Goal: Information Seeking & Learning: Learn about a topic

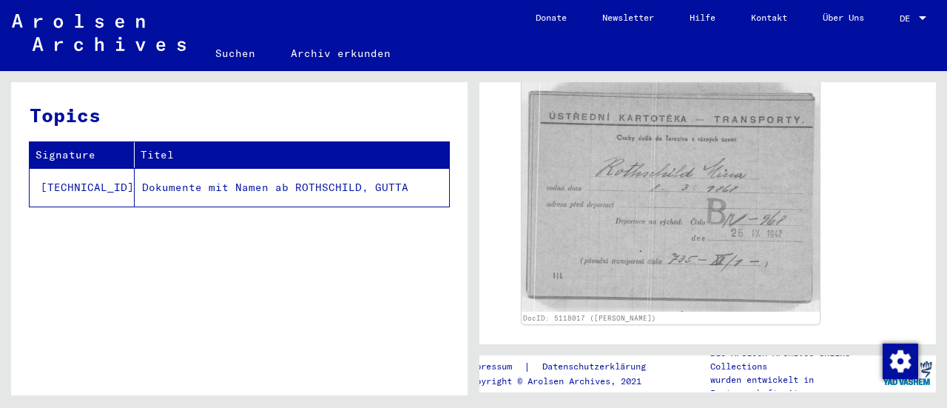
scroll to position [249, 0]
click at [845, 226] on div "DocID: 5118017 ([PERSON_NAME])" at bounding box center [708, 199] width 384 height 258
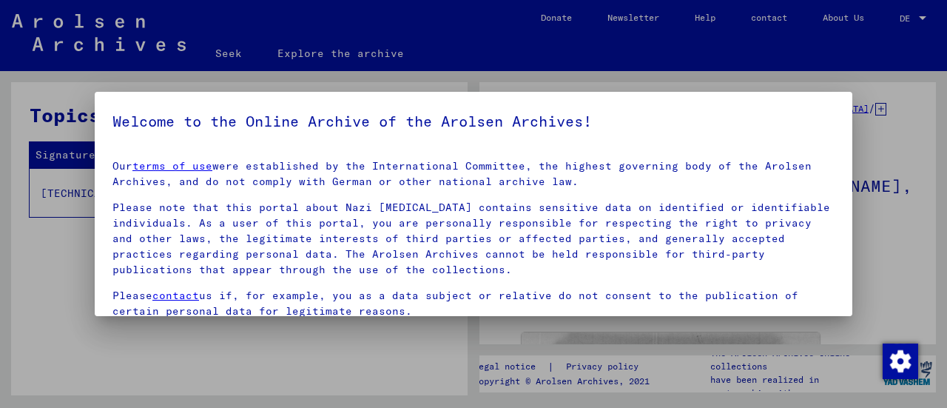
scroll to position [0, 0]
click at [879, 163] on div at bounding box center [473, 204] width 947 height 408
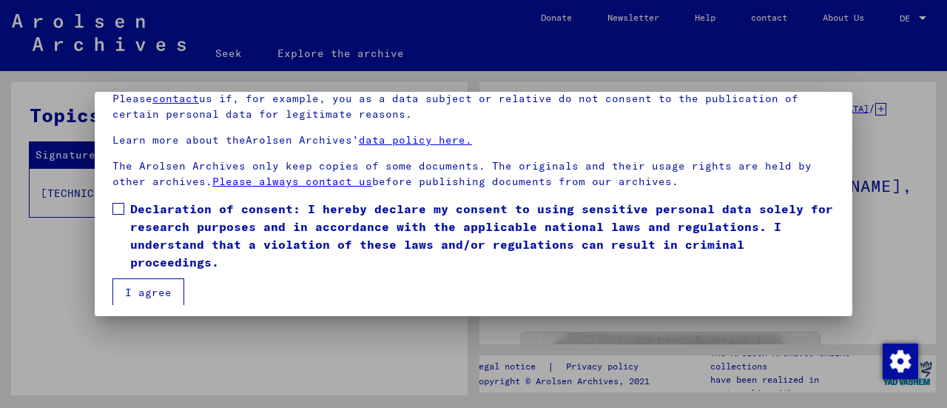
scroll to position [115, 0]
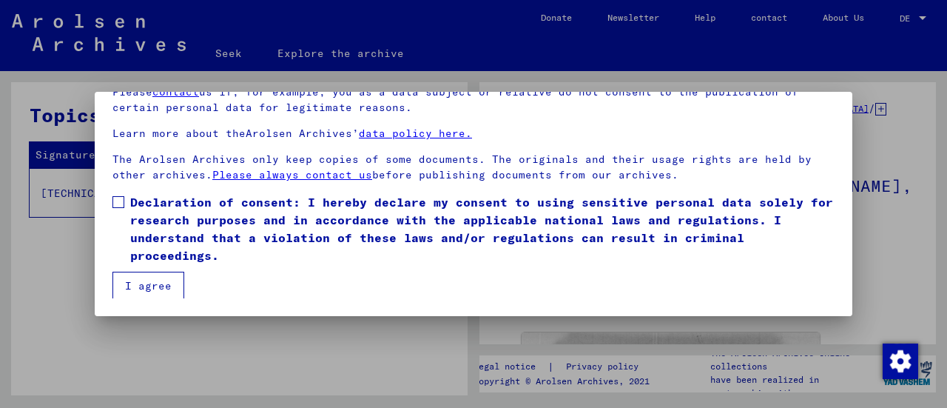
click at [152, 289] on font "I agree" at bounding box center [148, 285] width 47 height 13
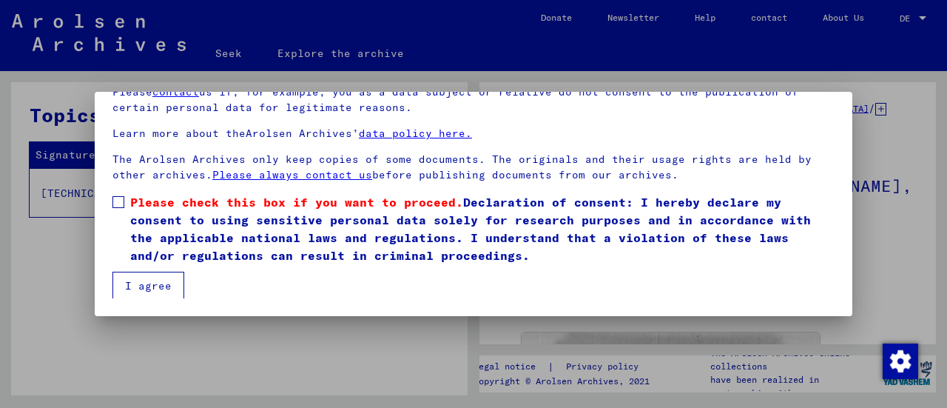
click at [118, 200] on span at bounding box center [118, 202] width 12 height 12
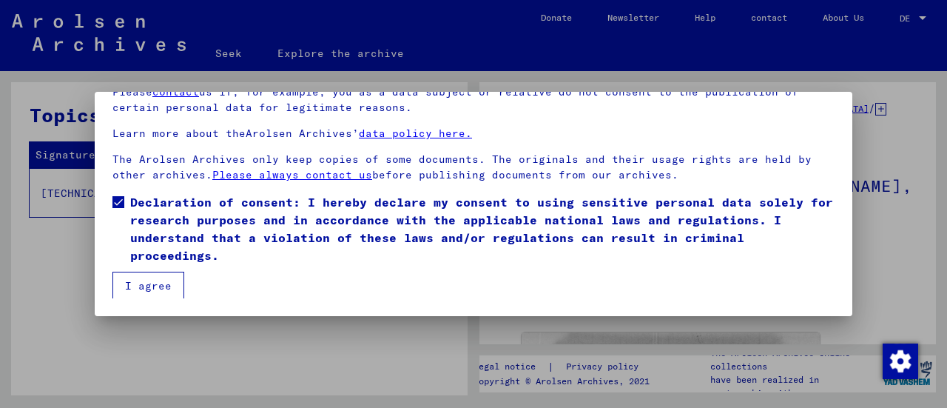
click at [146, 288] on font "I agree" at bounding box center [148, 285] width 47 height 13
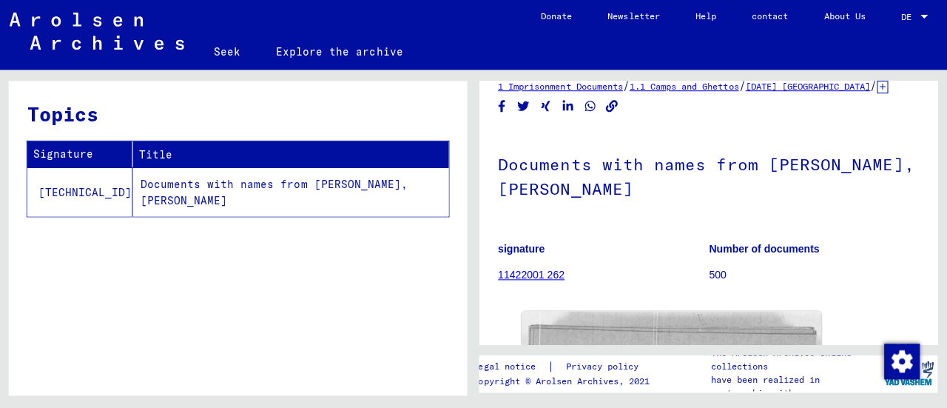
scroll to position [0, 0]
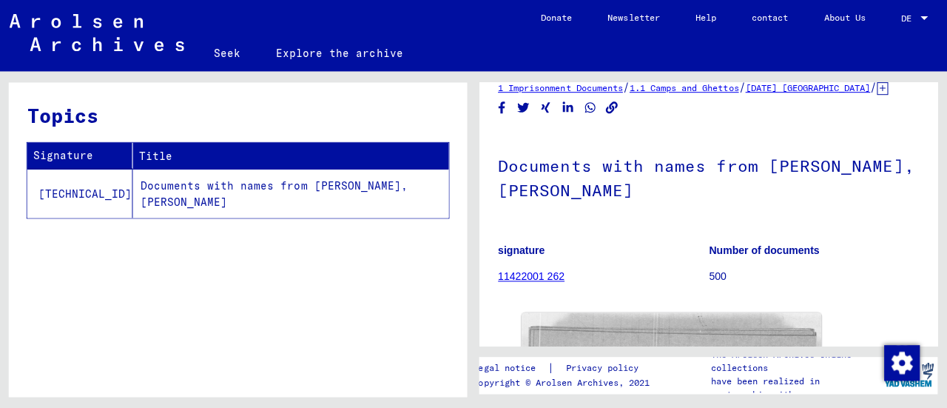
click at [331, 58] on font "Explore the archive" at bounding box center [340, 53] width 126 height 13
click at [322, 61] on font "Explore the archive" at bounding box center [340, 50] width 126 height 24
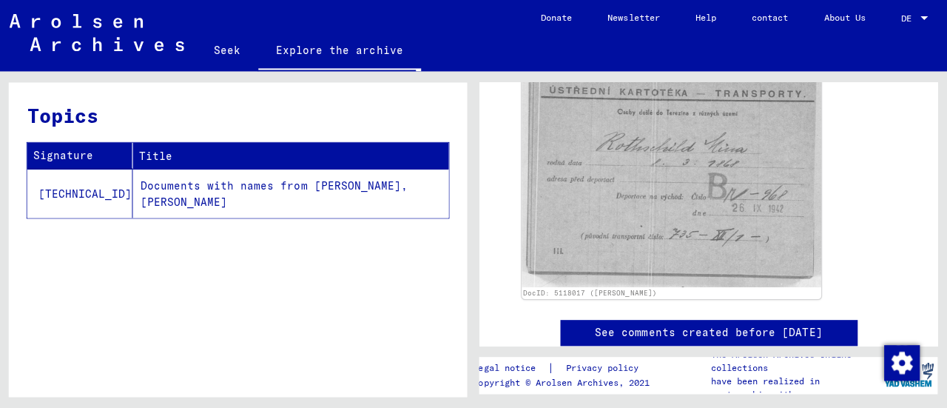
scroll to position [280, 0]
